Goal: Task Accomplishment & Management: Manage account settings

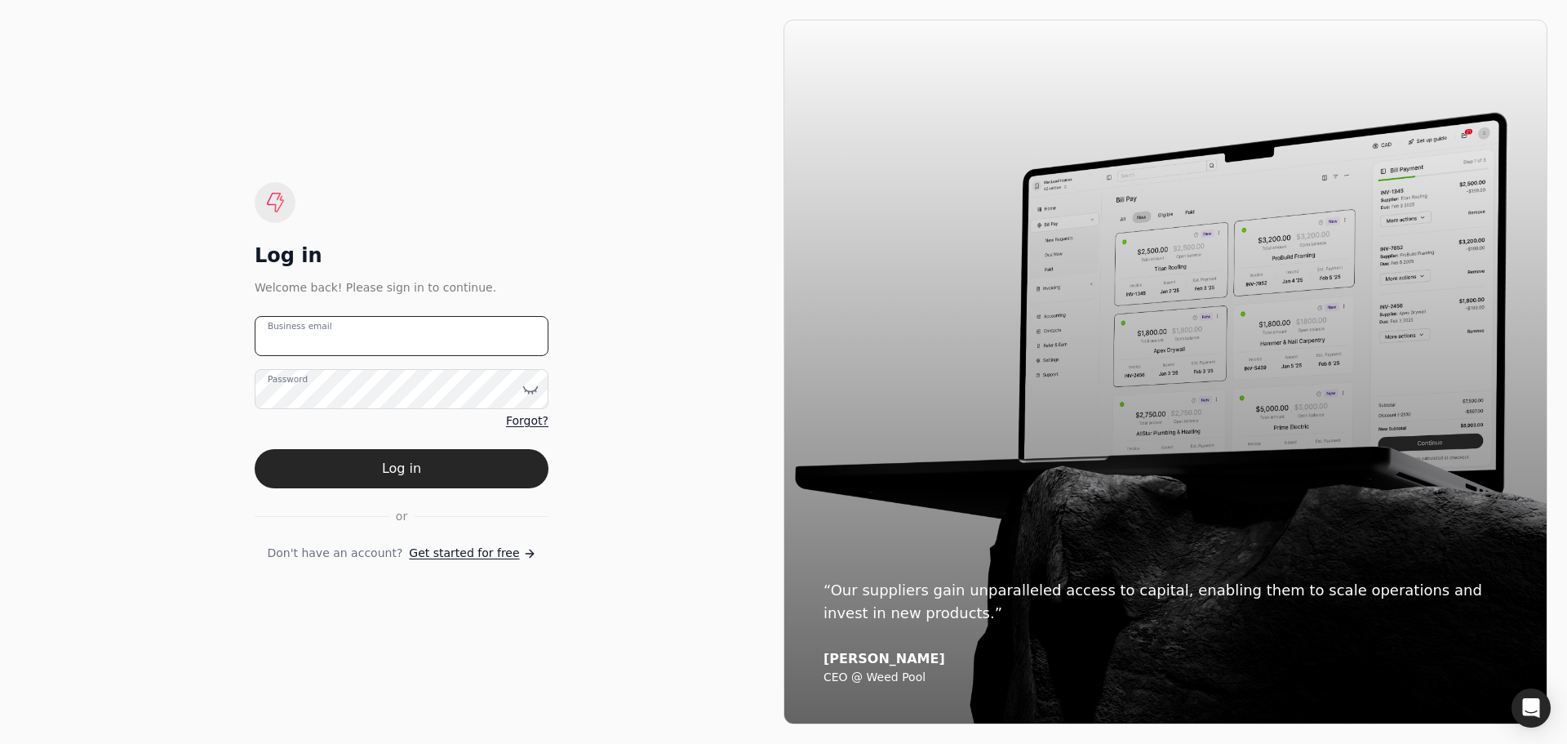
click at [348, 331] on email "Business email" at bounding box center [402, 336] width 294 height 40
type email "[EMAIL_ADDRESS][DOMAIN_NAME]"
click at [255, 449] on button "Log in" at bounding box center [402, 468] width 294 height 39
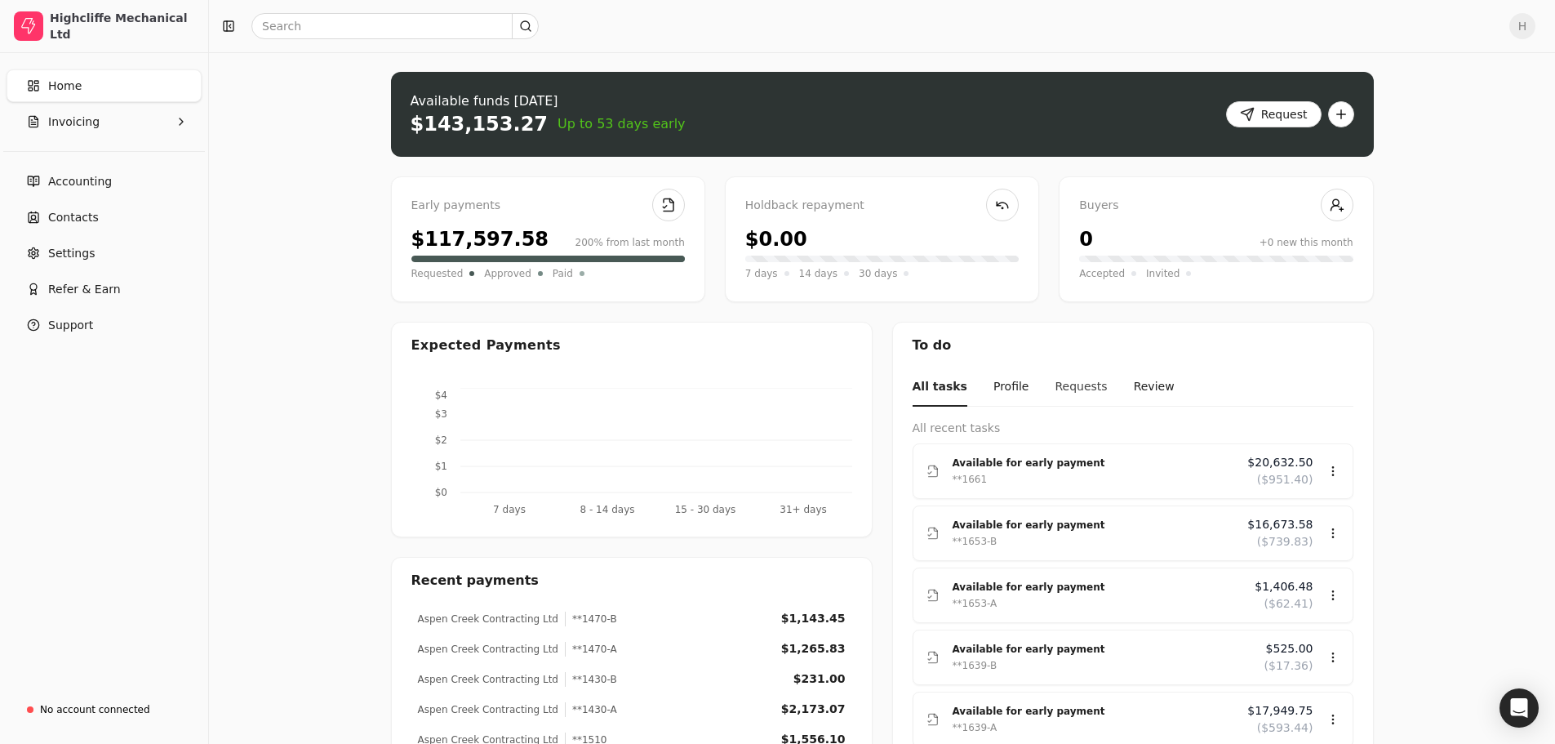
click at [1071, 388] on button "Requests" at bounding box center [1081, 387] width 52 height 38
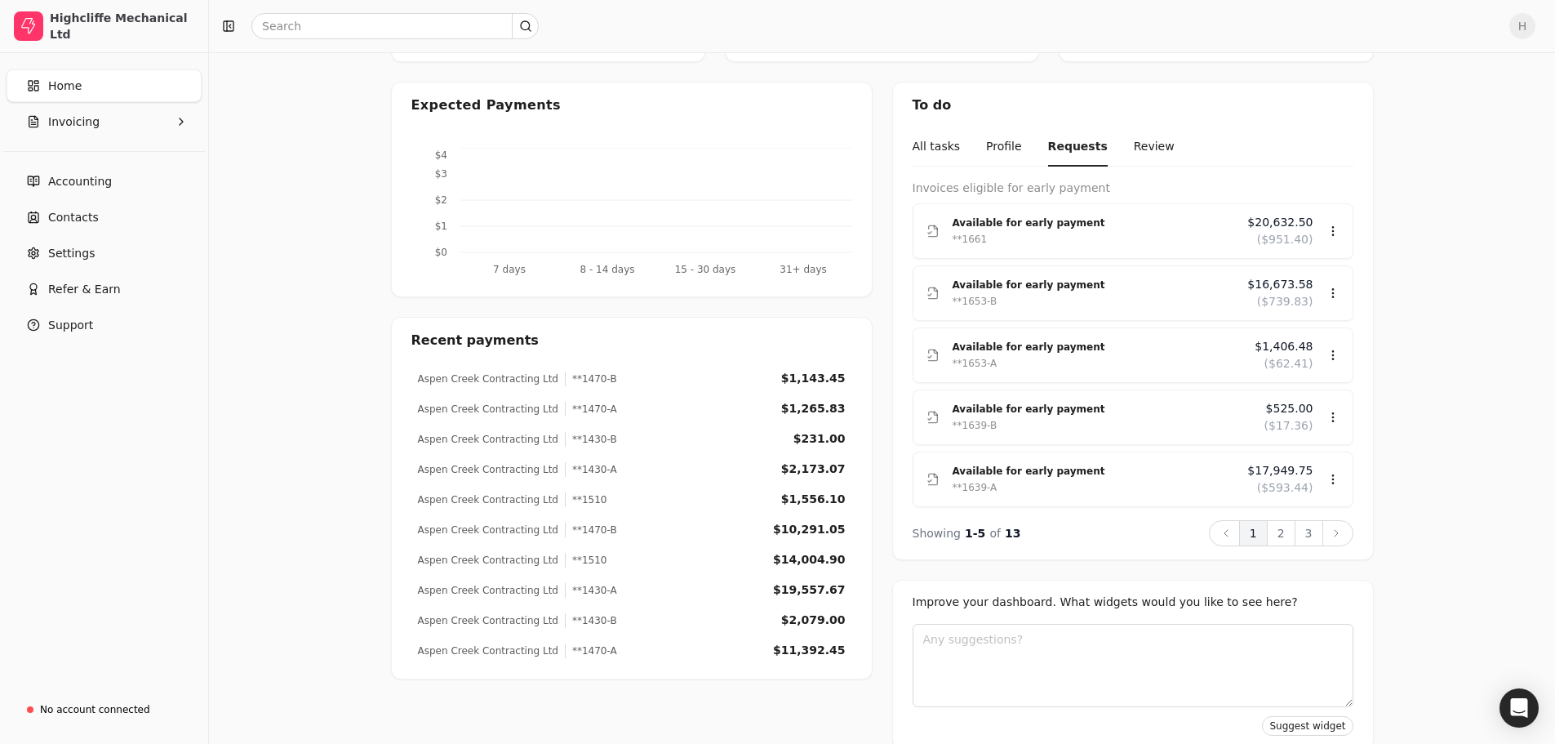
scroll to position [245, 0]
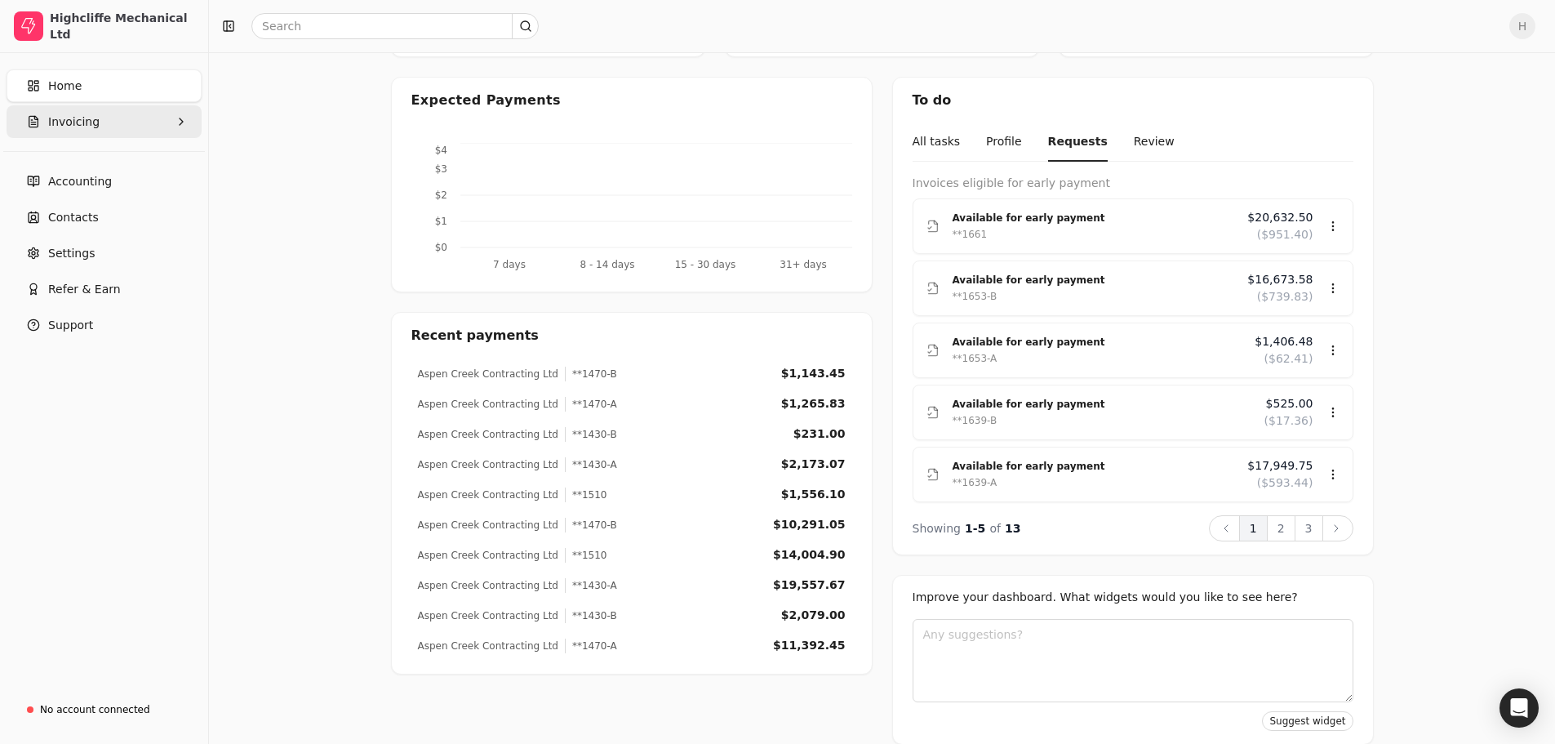
click at [76, 120] on span "Invoicing" at bounding box center [73, 121] width 51 height 17
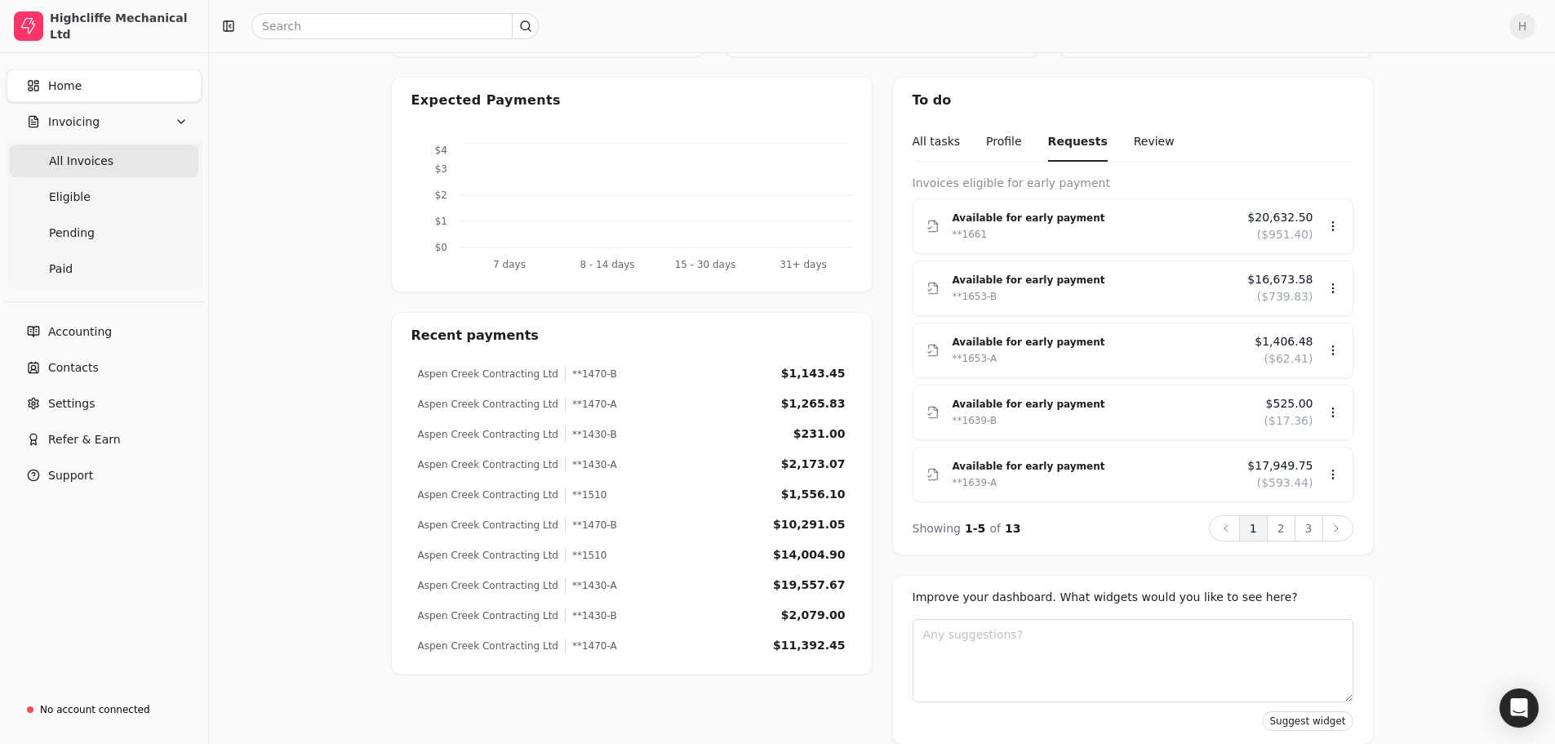
click at [88, 166] on span "All Invoices" at bounding box center [81, 161] width 64 height 17
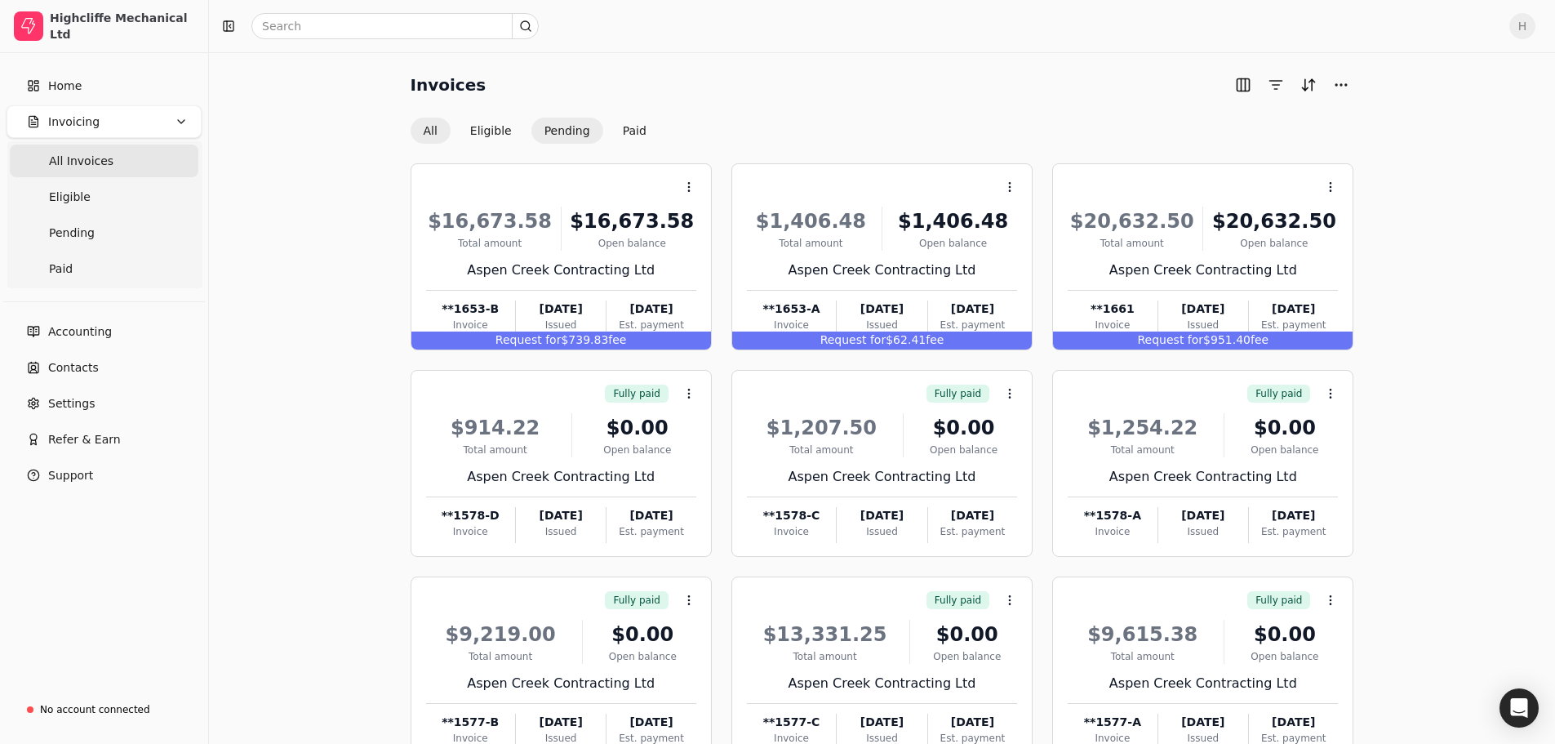
click at [565, 139] on button "Pending" at bounding box center [567, 131] width 72 height 26
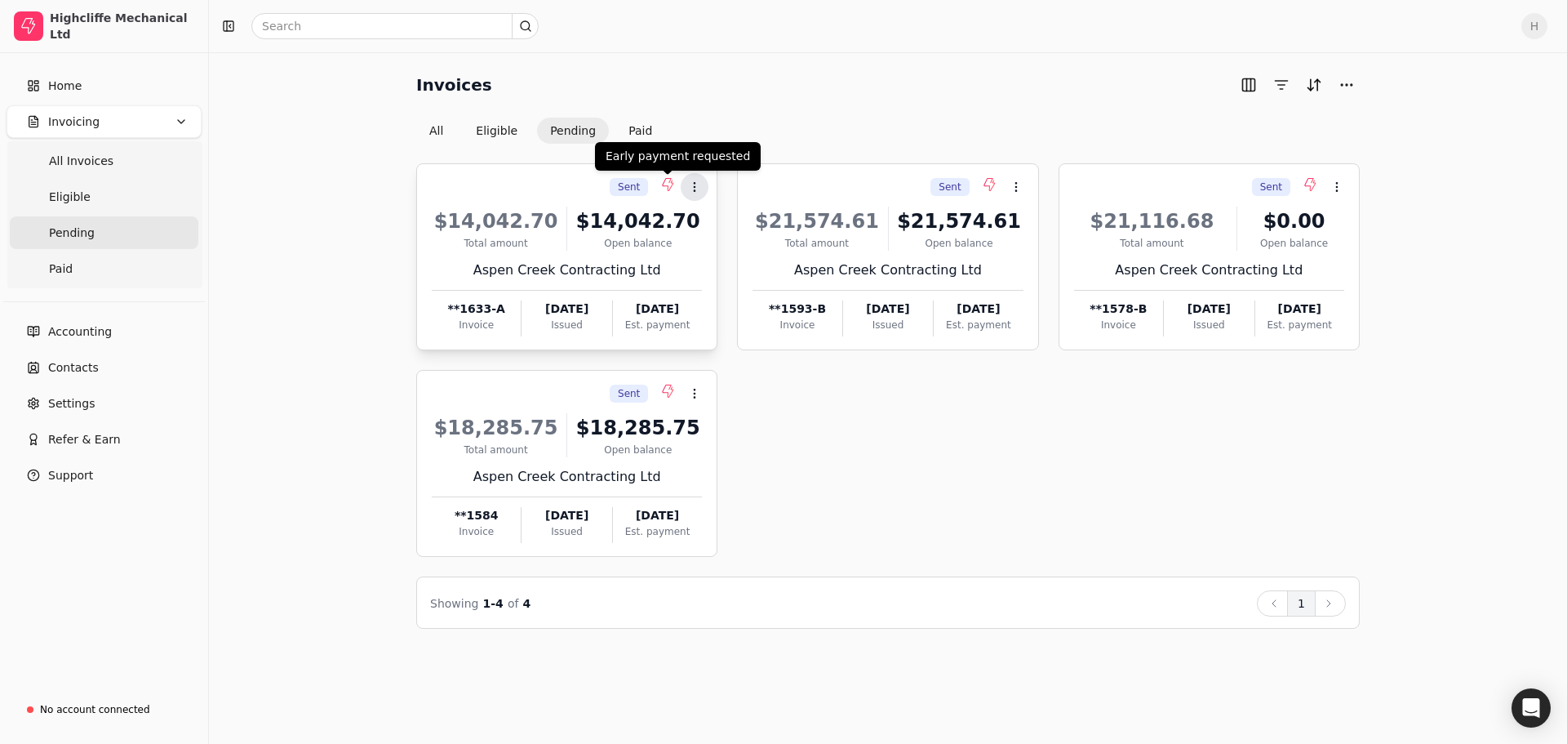
click at [691, 184] on icon at bounding box center [694, 186] width 13 height 13
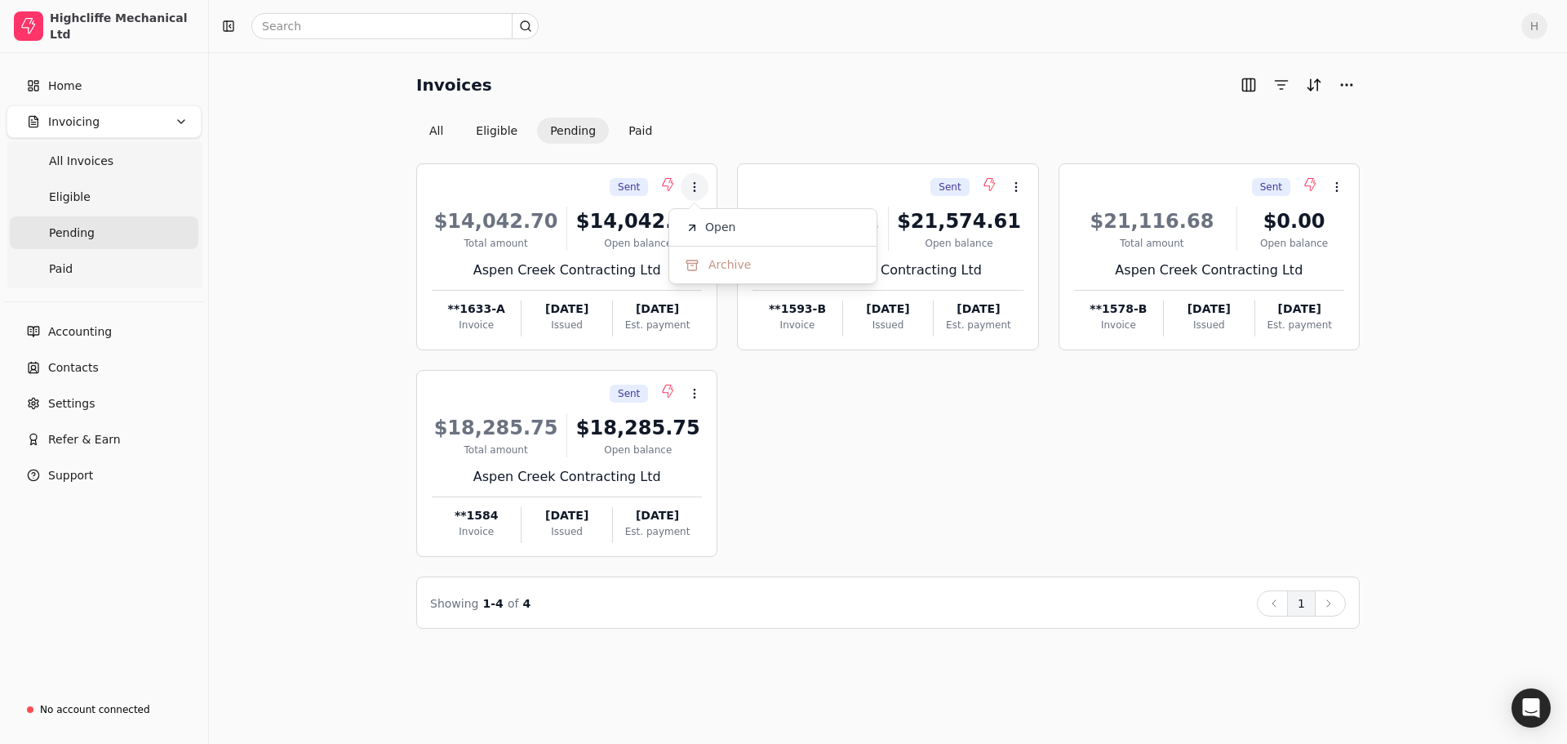
click at [728, 228] on span "Open" at bounding box center [720, 227] width 30 height 17
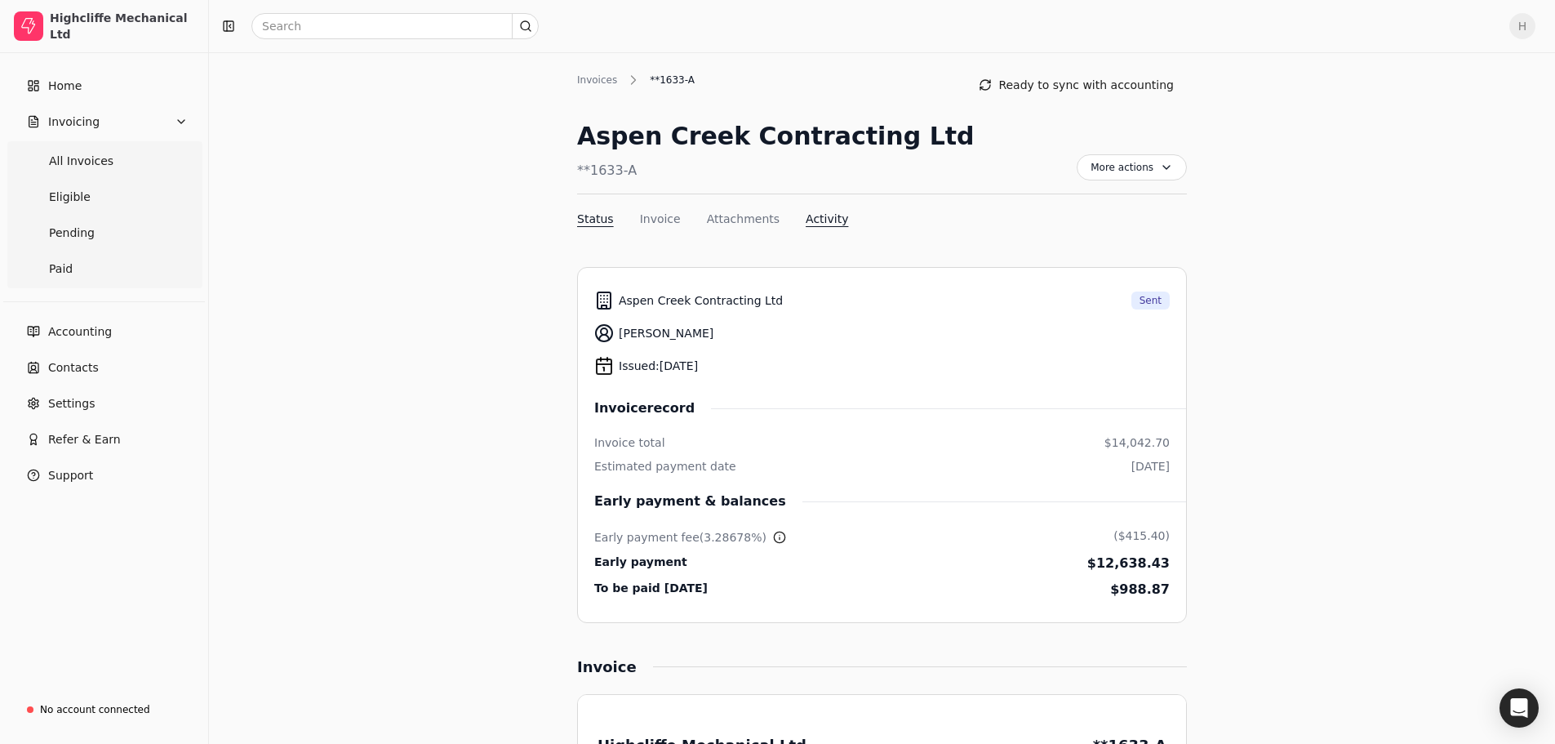
click at [820, 221] on button "Activity" at bounding box center [827, 219] width 42 height 17
click at [602, 84] on div "Invoices" at bounding box center [601, 80] width 48 height 15
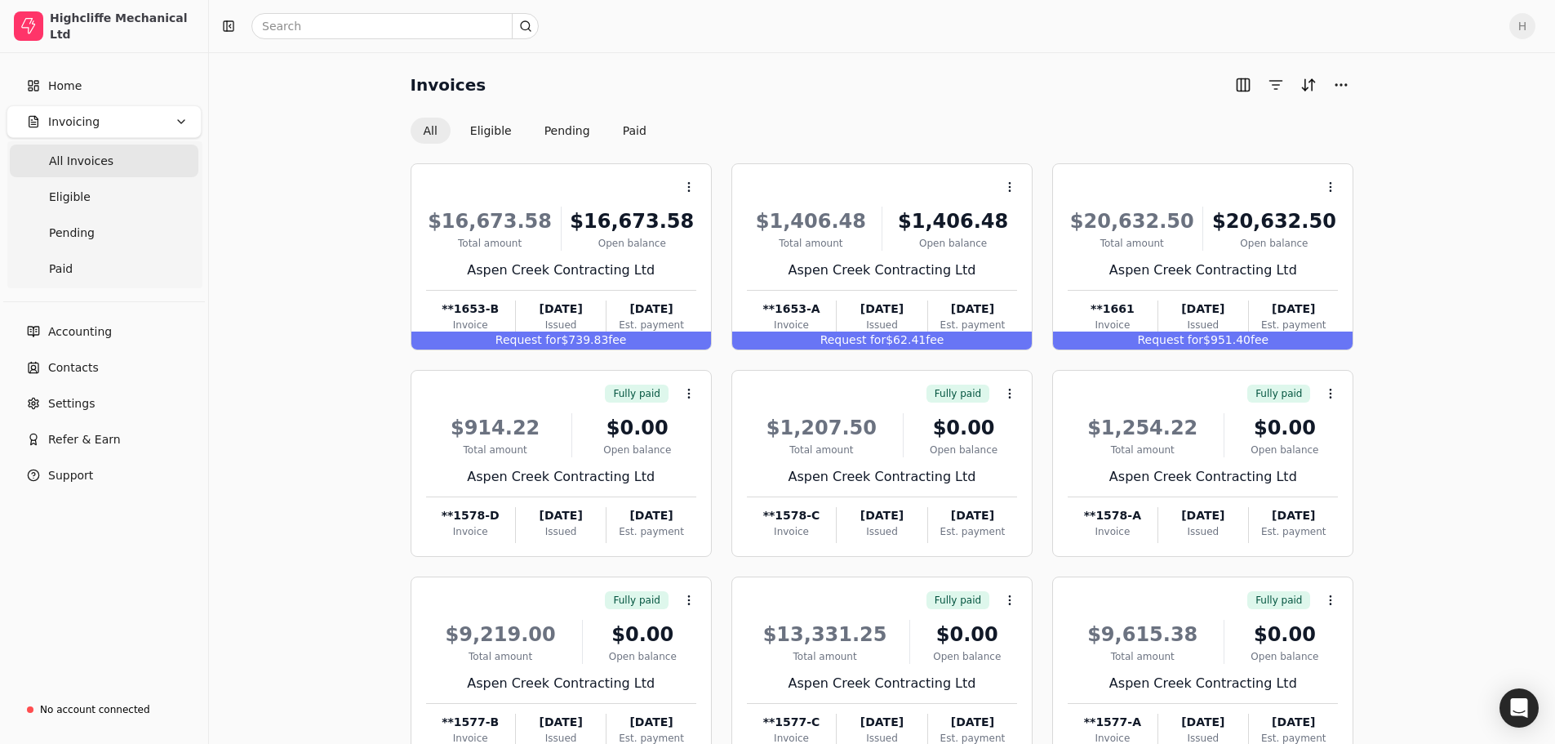
click at [429, 127] on button "All" at bounding box center [431, 131] width 40 height 26
click at [485, 131] on button "Eligible" at bounding box center [491, 131] width 68 height 26
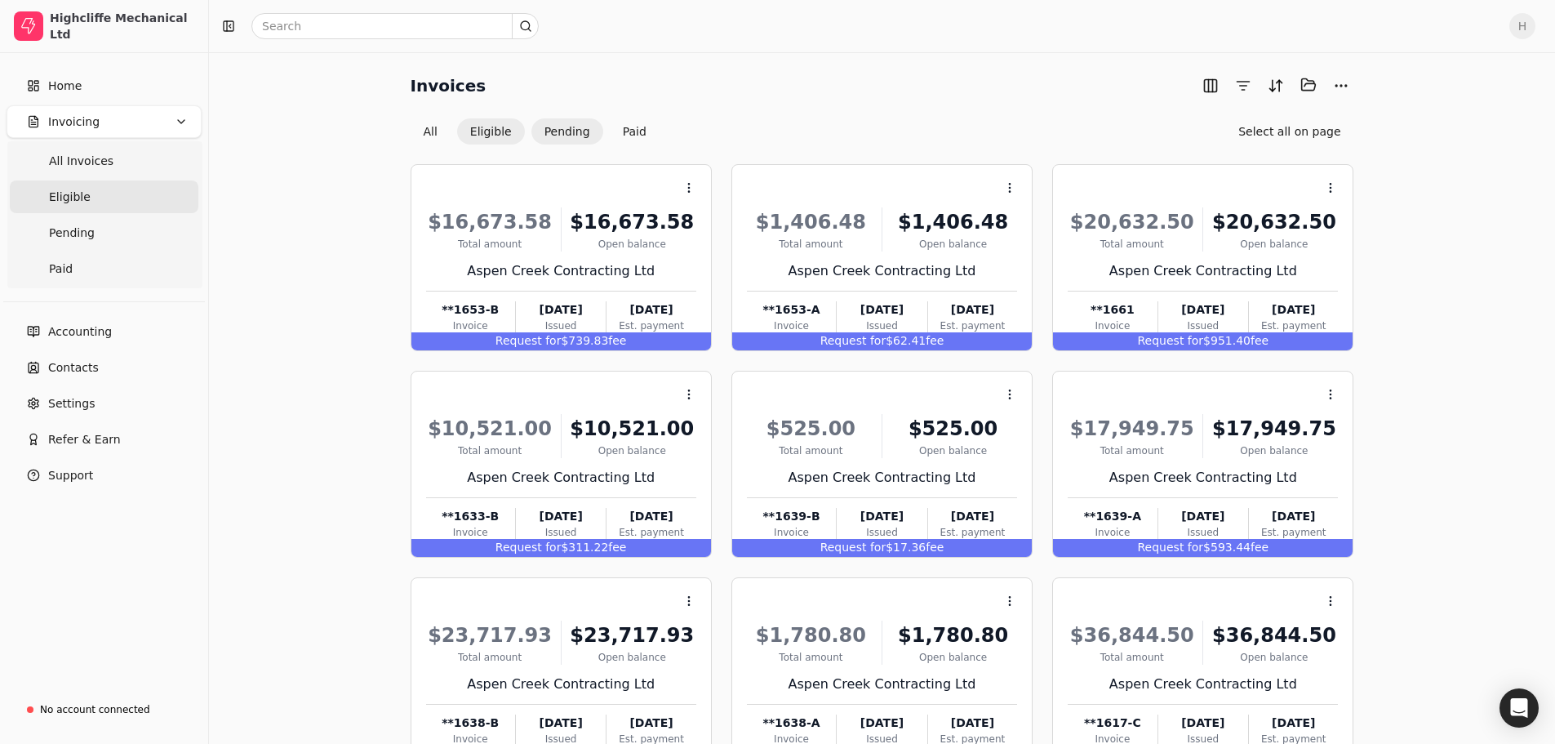
click at [565, 134] on button "Pending" at bounding box center [567, 131] width 72 height 26
